Goal: Task Accomplishment & Management: Manage account settings

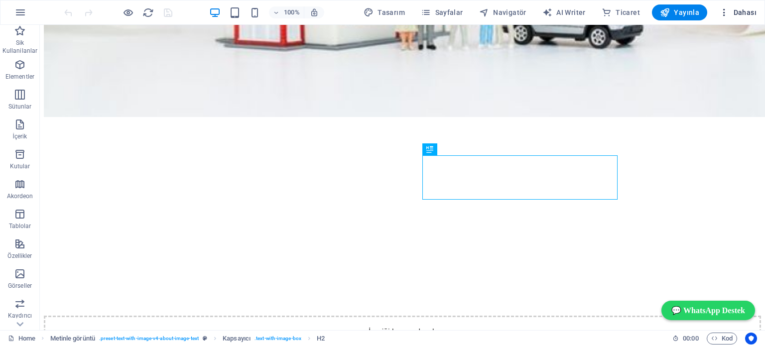
click at [737, 14] on span "Dahası" at bounding box center [737, 12] width 37 height 10
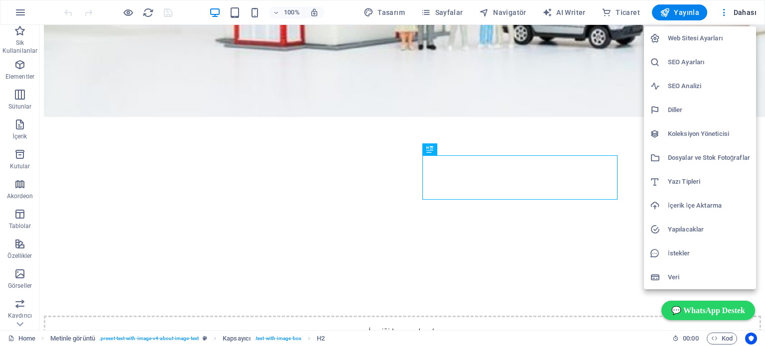
click at [710, 33] on h6 "Web Sitesi Ayarları" at bounding box center [709, 38] width 82 height 12
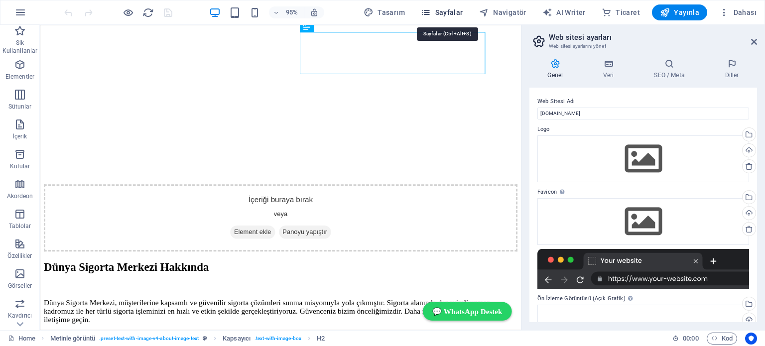
click at [455, 11] on span "Sayfalar" at bounding box center [442, 12] width 42 height 10
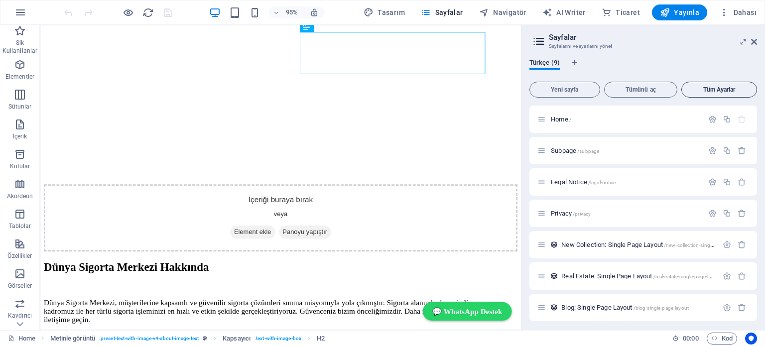
click at [710, 89] on span "Tüm Ayarlar" at bounding box center [719, 90] width 67 height 6
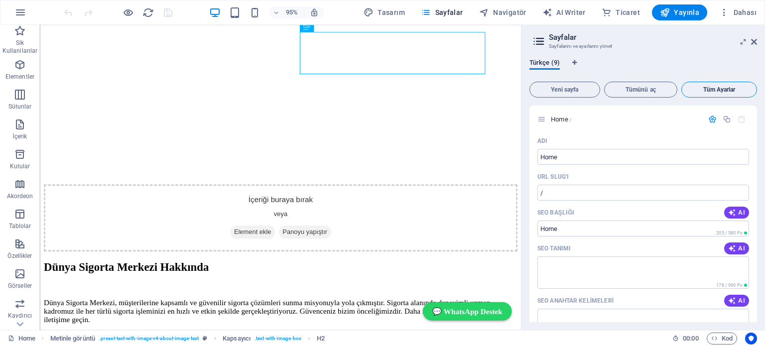
scroll to position [1916, 0]
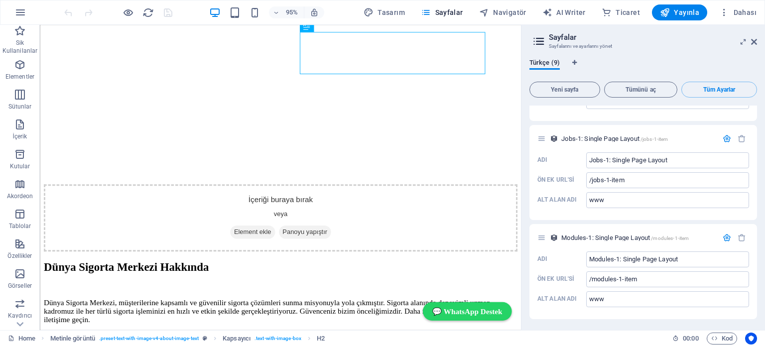
click at [539, 40] on icon at bounding box center [538, 41] width 15 height 14
click at [755, 38] on icon at bounding box center [754, 42] width 6 height 8
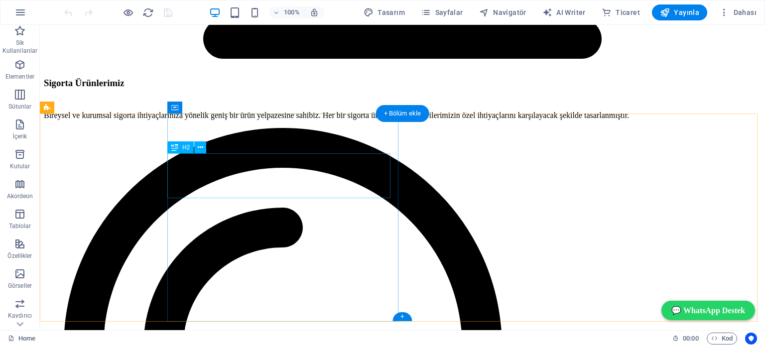
scroll to position [1457, 0]
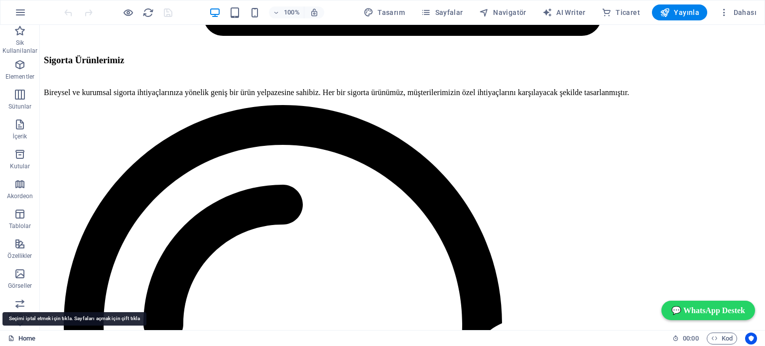
click at [23, 336] on link "Home" at bounding box center [21, 339] width 27 height 12
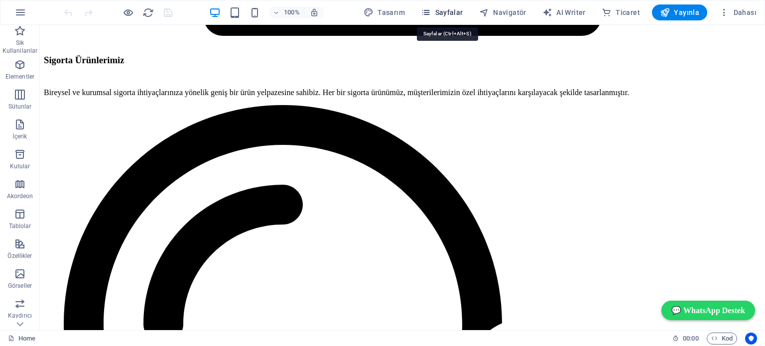
click at [444, 13] on span "Sayfalar" at bounding box center [442, 12] width 42 height 10
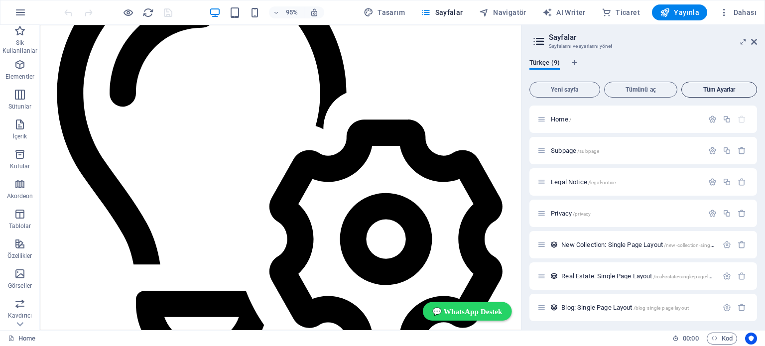
click at [716, 90] on span "Tüm Ayarlar" at bounding box center [719, 90] width 67 height 6
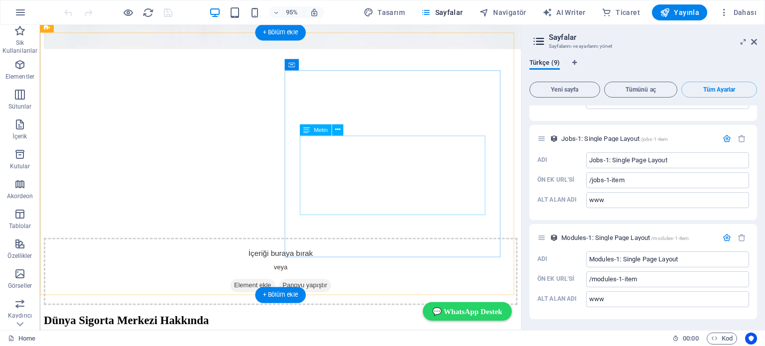
scroll to position [0, 0]
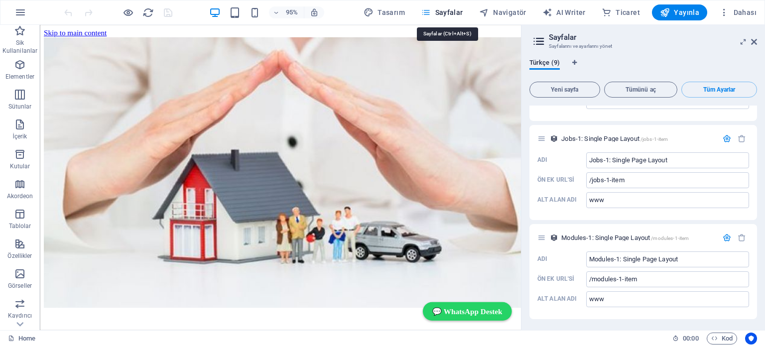
click at [448, 9] on span "Sayfalar" at bounding box center [442, 12] width 42 height 10
click at [431, 11] on icon "button" at bounding box center [426, 12] width 10 height 10
click at [561, 40] on h2 "Sayfalar" at bounding box center [653, 37] width 208 height 9
click at [575, 62] on icon "Dil Sekmeleri" at bounding box center [574, 63] width 4 height 6
select select "165"
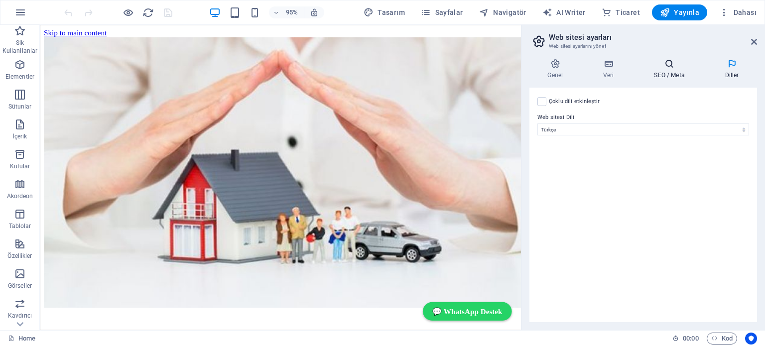
click at [663, 66] on icon at bounding box center [669, 64] width 67 height 10
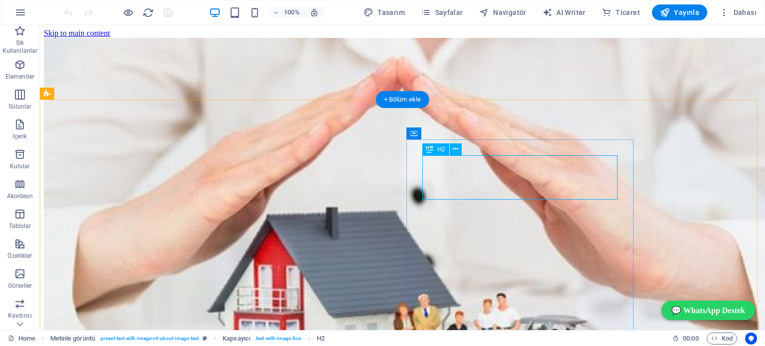
scroll to position [329, 0]
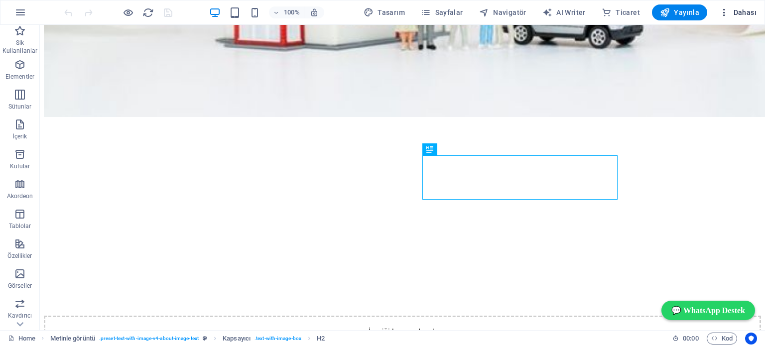
click at [739, 12] on span "Dahası" at bounding box center [737, 12] width 37 height 10
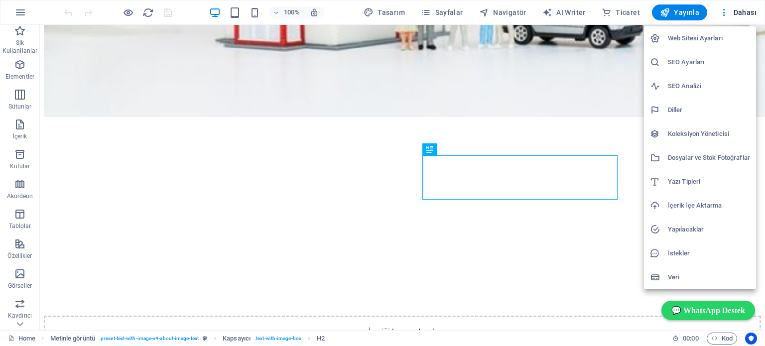
click at [700, 37] on h6 "Web Sitesi Ayarları" at bounding box center [709, 38] width 82 height 12
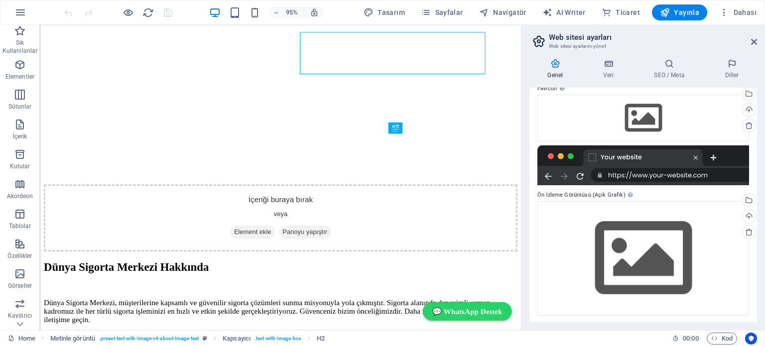
scroll to position [105, 0]
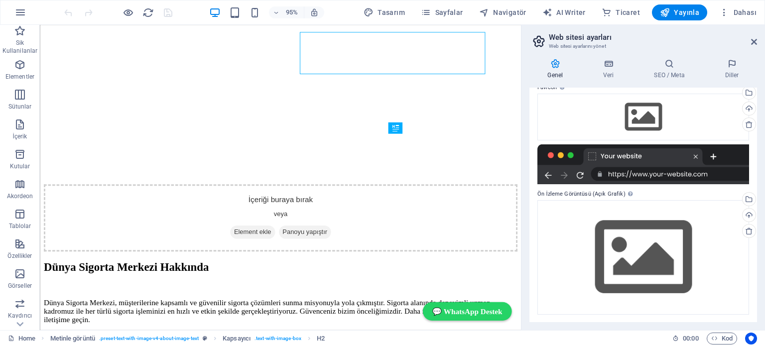
click at [612, 193] on label "Ön İzleme Görüntüsü (Açık Grafik) Bu görüntü, web sitesi sosyal ağlarda paylaşı…" at bounding box center [643, 194] width 212 height 12
click at [613, 65] on icon at bounding box center [608, 64] width 47 height 10
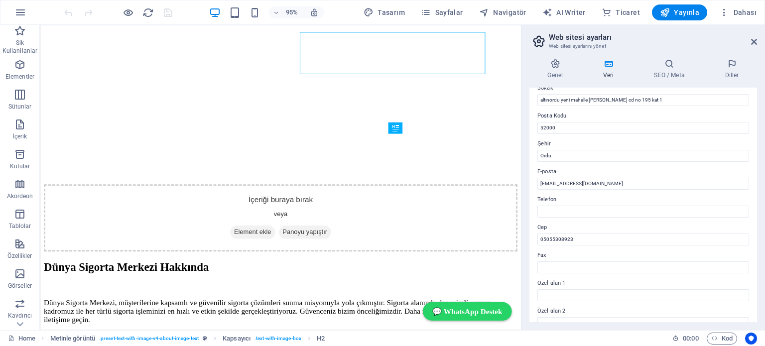
scroll to position [0, 0]
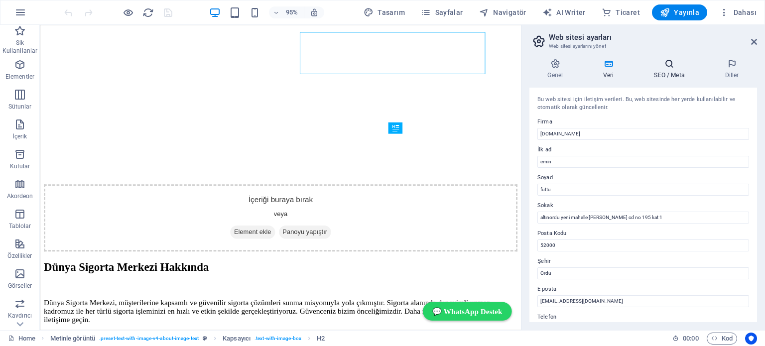
click at [666, 63] on icon at bounding box center [669, 64] width 67 height 10
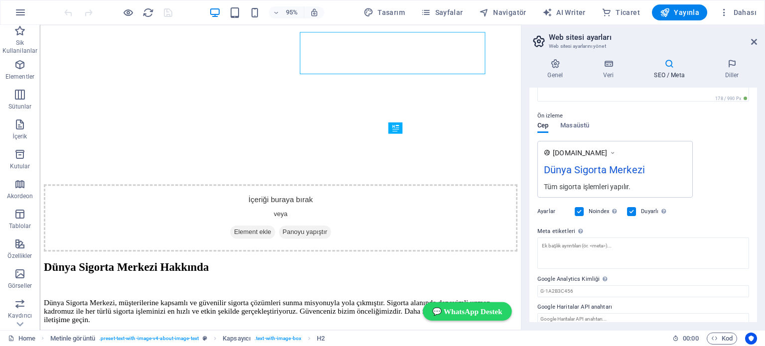
scroll to position [131, 0]
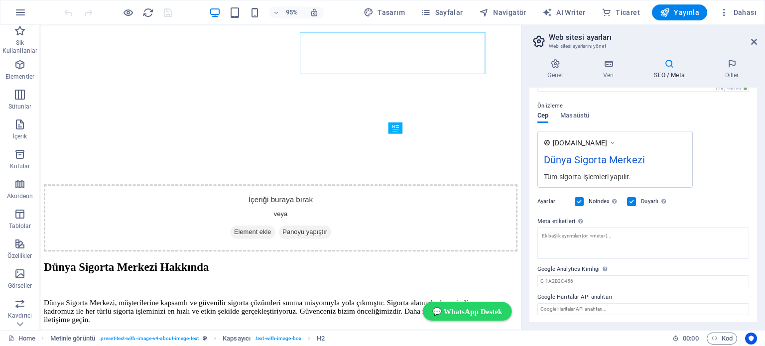
click at [580, 199] on label at bounding box center [579, 201] width 9 height 9
click at [0, 0] on input "Noindex Arama motorlarına bu web sitesini arama sonuçlarından hariç tutmaları t…" at bounding box center [0, 0] width 0 height 0
click at [580, 199] on label at bounding box center [579, 201] width 9 height 9
click at [0, 0] on input "Noindex Arama motorlarına bu web sitesini arama sonuçlarından hariç tutmaları t…" at bounding box center [0, 0] width 0 height 0
click at [442, 11] on span "Sayfalar" at bounding box center [442, 12] width 42 height 10
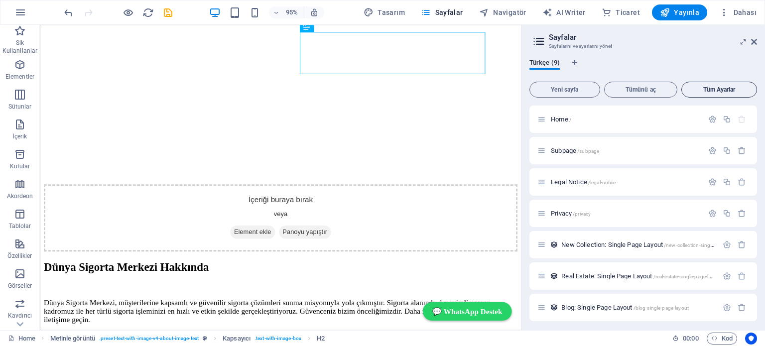
click at [713, 87] on span "Tüm Ayarlar" at bounding box center [719, 90] width 67 height 6
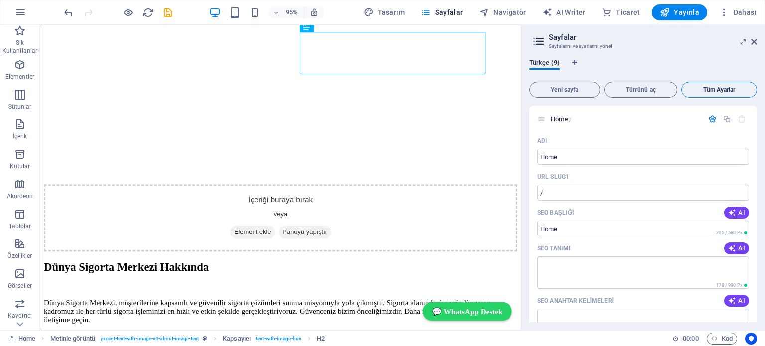
scroll to position [1916, 0]
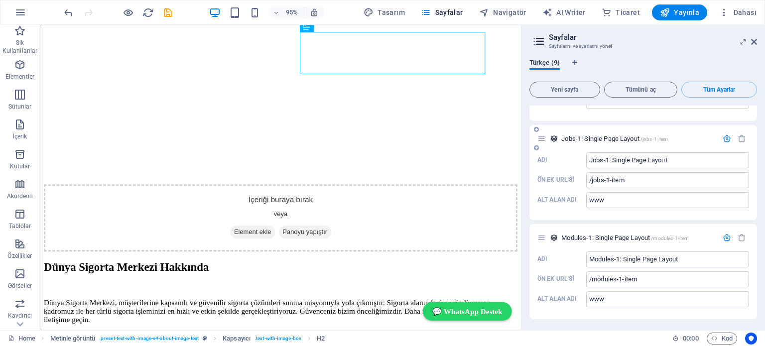
click at [725, 137] on icon "button" at bounding box center [727, 138] width 8 height 8
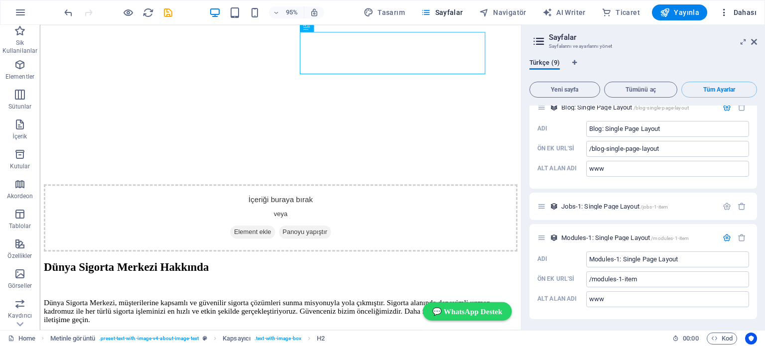
click at [728, 13] on icon "button" at bounding box center [724, 12] width 10 height 10
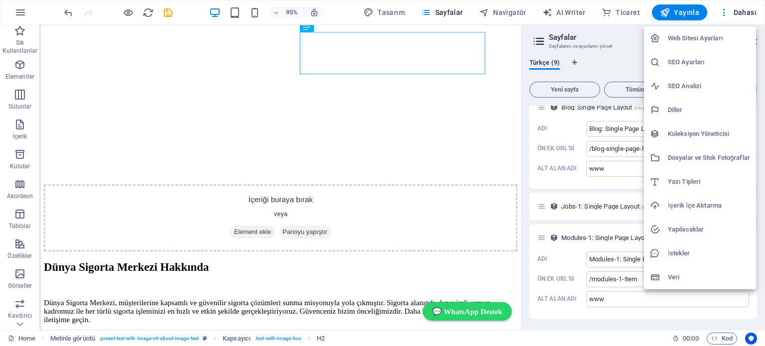
click at [703, 34] on h6 "Web Sitesi Ayarları" at bounding box center [709, 38] width 82 height 12
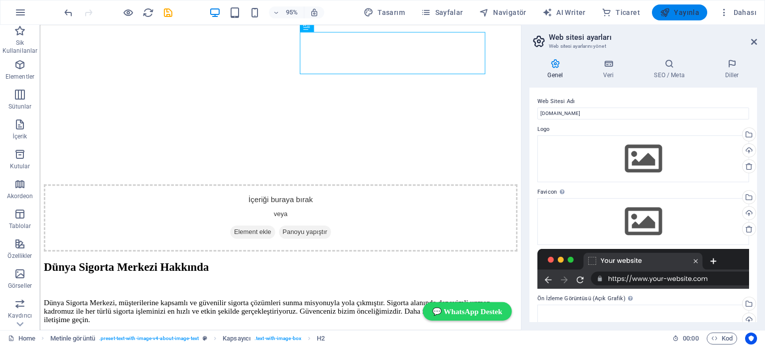
click at [682, 11] on span "Yayınla" at bounding box center [679, 12] width 39 height 10
